Goal: Navigation & Orientation: Find specific page/section

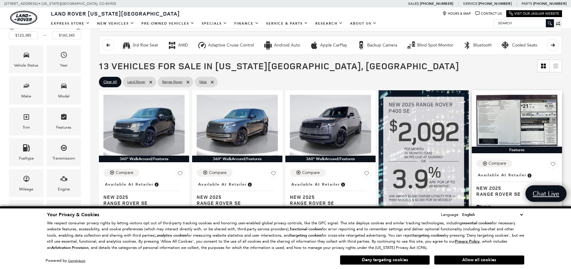
scroll to position [150, 0]
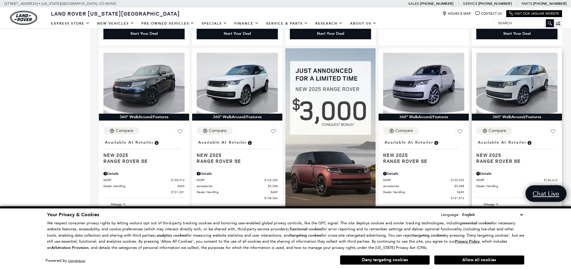
scroll to position [420, 0]
